Goal: Information Seeking & Learning: Learn about a topic

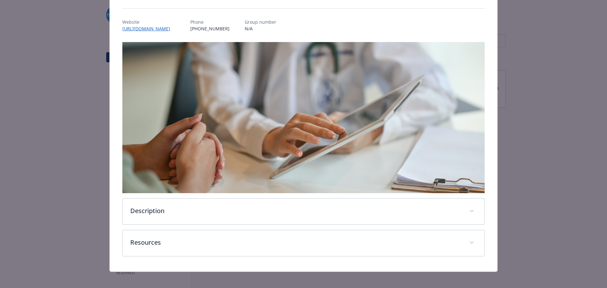
scroll to position [73, 0]
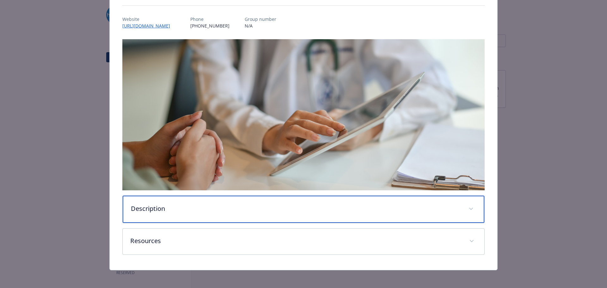
click at [157, 205] on p "Description" at bounding box center [296, 208] width 330 height 9
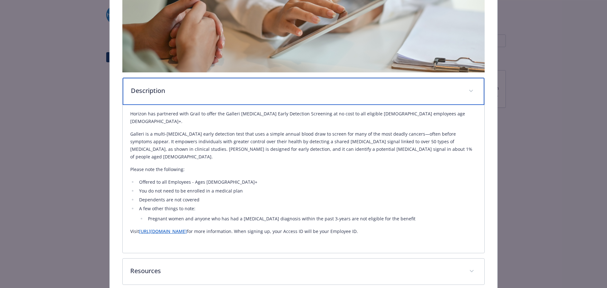
scroll to position [207, 0]
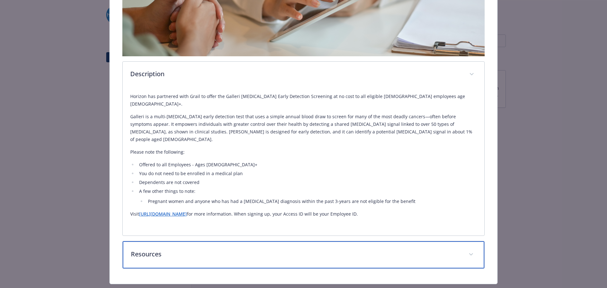
click at [155, 250] on p "Resources" at bounding box center [296, 254] width 330 height 9
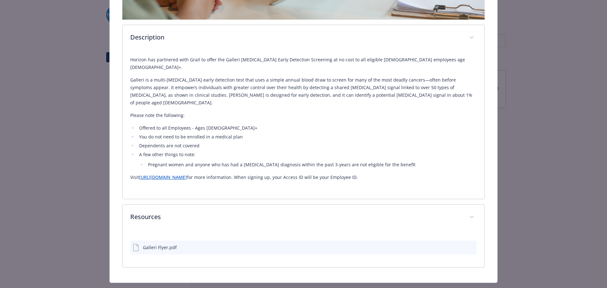
scroll to position [243, 0]
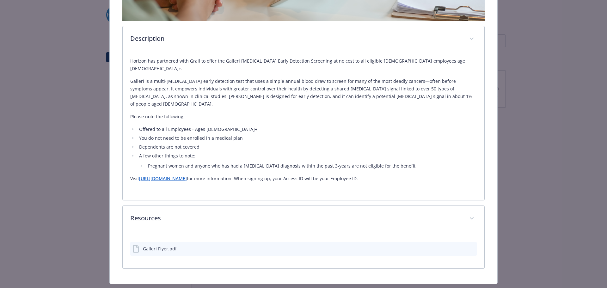
click at [152, 245] on div "Galleri Flyer.pdf" at bounding box center [160, 248] width 34 height 7
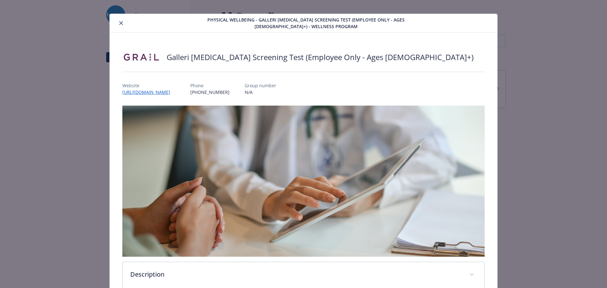
scroll to position [0, 0]
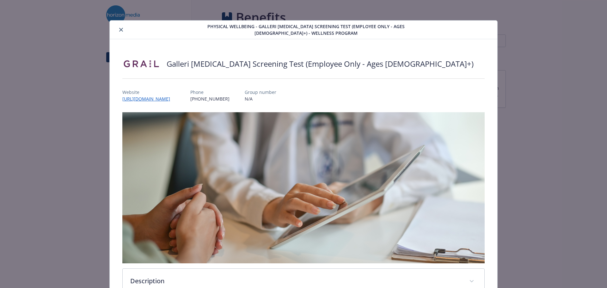
click at [119, 30] on icon "close" at bounding box center [121, 30] width 4 height 4
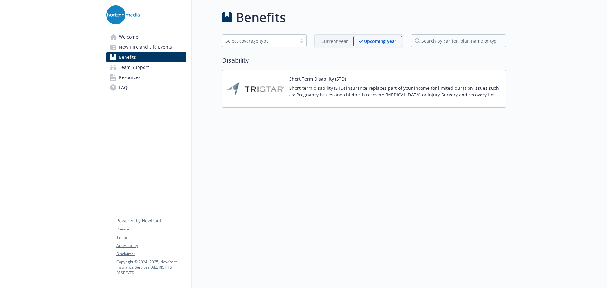
click at [137, 57] on link "Benefits" at bounding box center [146, 57] width 80 height 10
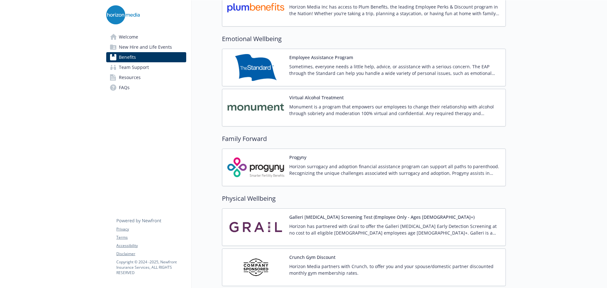
scroll to position [1202, 0]
click at [345, 217] on button "Galleri [MEDICAL_DATA] Screening Test (Employee Only - Ages [DEMOGRAPHIC_DATA]+)" at bounding box center [381, 217] width 185 height 7
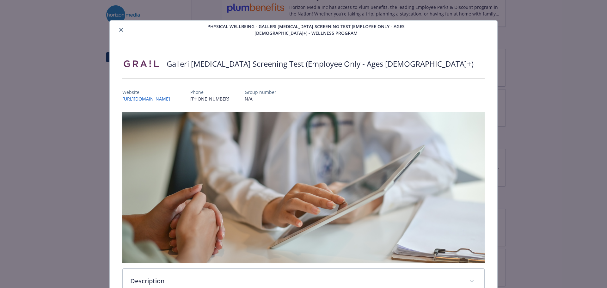
scroll to position [19, 0]
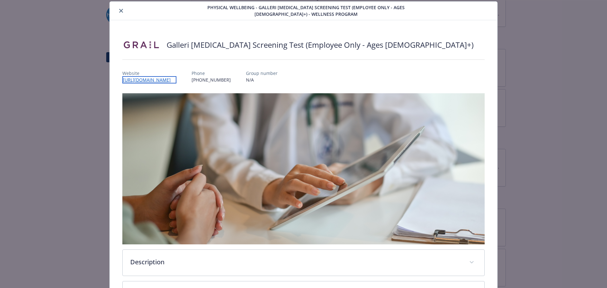
click at [176, 79] on link "[URL][DOMAIN_NAME]" at bounding box center [149, 79] width 54 height 7
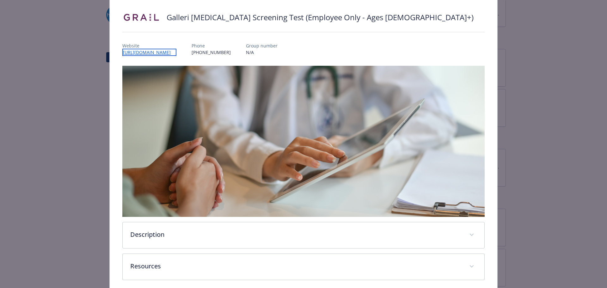
scroll to position [73, 0]
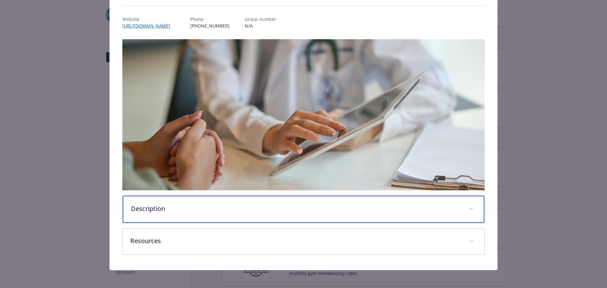
click at [170, 209] on p "Description" at bounding box center [296, 208] width 330 height 9
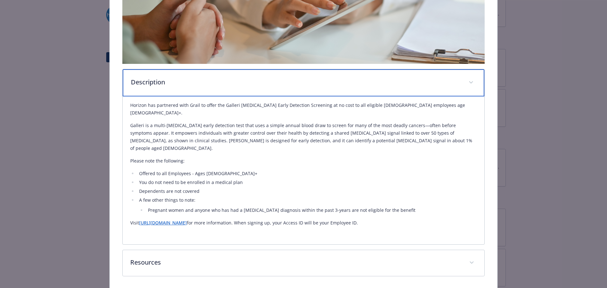
scroll to position [207, 0]
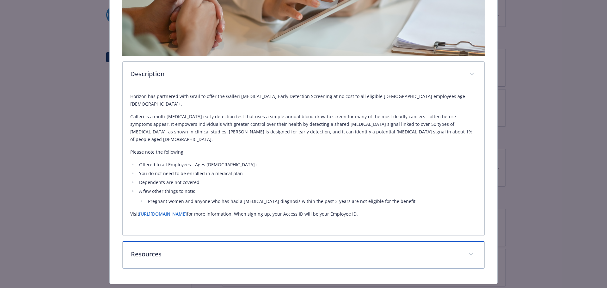
click at [156, 250] on p "Resources" at bounding box center [296, 254] width 330 height 9
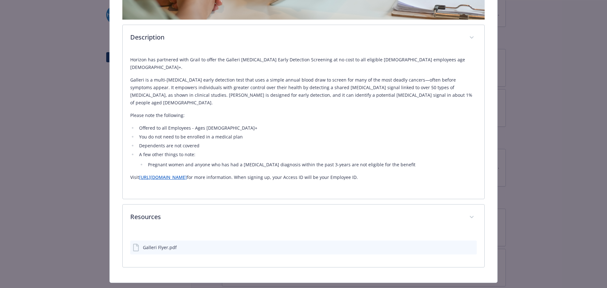
scroll to position [243, 0]
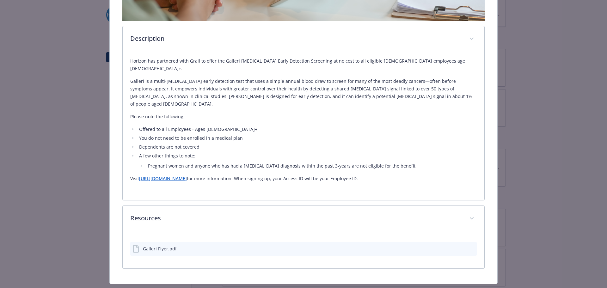
click at [166, 245] on div "Galleri Flyer.pdf" at bounding box center [160, 248] width 34 height 7
click at [135, 245] on icon "details for plan Physical Wellbeing - Galleri Cancer Screening Test (Employee O…" at bounding box center [136, 249] width 6 height 8
click at [172, 245] on div "Galleri Flyer.pdf" at bounding box center [160, 248] width 34 height 7
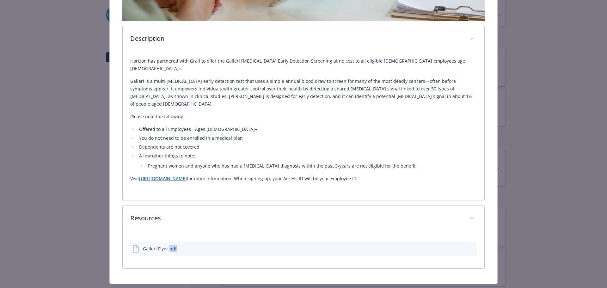
click at [172, 245] on div "Galleri Flyer.pdf" at bounding box center [160, 248] width 34 height 7
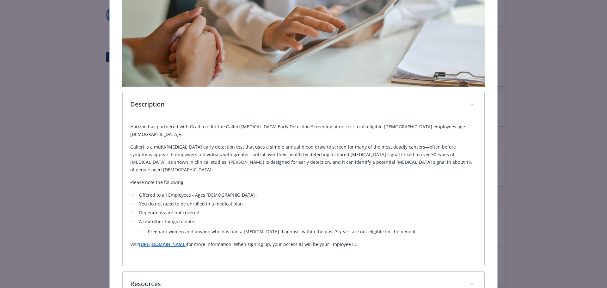
scroll to position [179, 0]
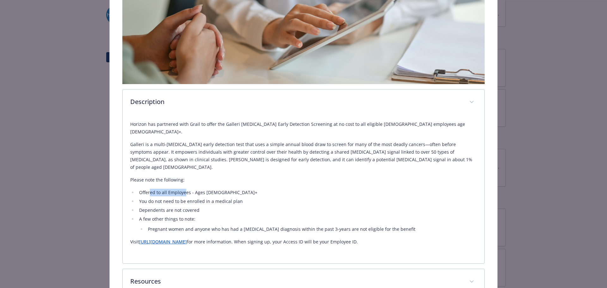
drag, startPoint x: 149, startPoint y: 176, endPoint x: 184, endPoint y: 179, distance: 35.5
click at [184, 189] on li "Offered to all Employees - Ages [DEMOGRAPHIC_DATA]+" at bounding box center [307, 193] width 340 height 8
drag, startPoint x: 182, startPoint y: 188, endPoint x: 182, endPoint y: 193, distance: 4.8
click at [182, 198] on li "You do not need to be enrolled in a medical plan" at bounding box center [307, 202] width 340 height 8
click at [180, 198] on ul "Offered to all Employees - Ages [DEMOGRAPHIC_DATA]+ You do not need to be enrol…" at bounding box center [303, 211] width 347 height 44
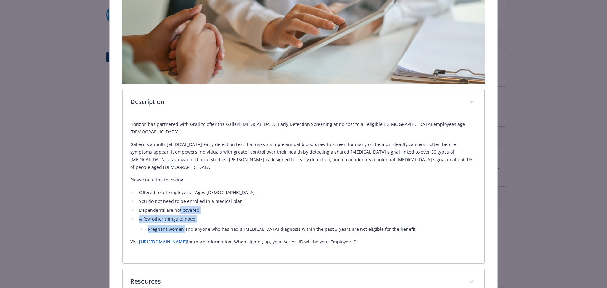
drag, startPoint x: 177, startPoint y: 196, endPoint x: 184, endPoint y: 209, distance: 14.0
click at [184, 209] on ul "Offered to all Employees - Ages [DEMOGRAPHIC_DATA]+ You do not need to be enrol…" at bounding box center [303, 211] width 347 height 44
click at [259, 207] on li "Dependents are not covered" at bounding box center [307, 211] width 340 height 8
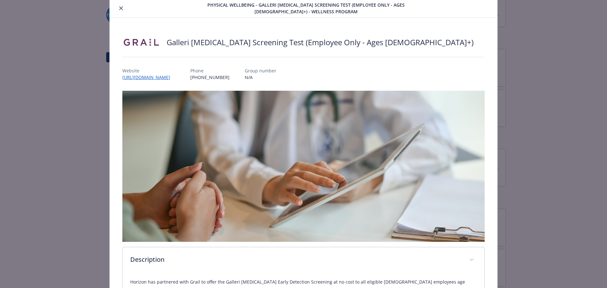
scroll to position [0, 0]
